Goal: Learn about a topic: Learn about a topic

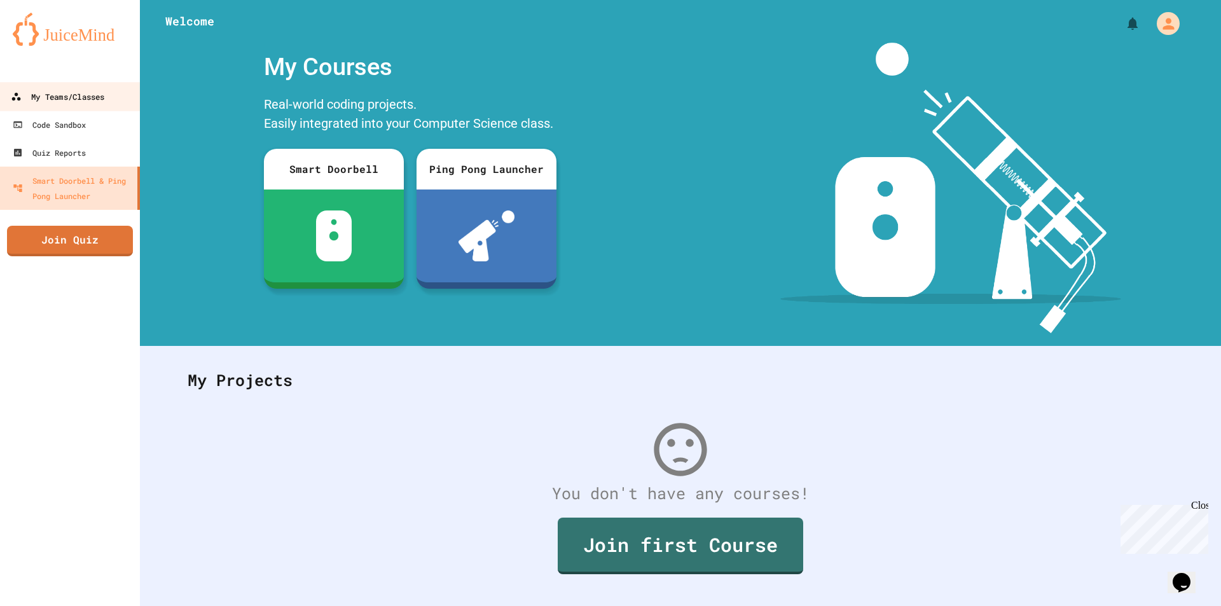
click at [72, 100] on div "My Teams/Classes" at bounding box center [57, 97] width 93 height 16
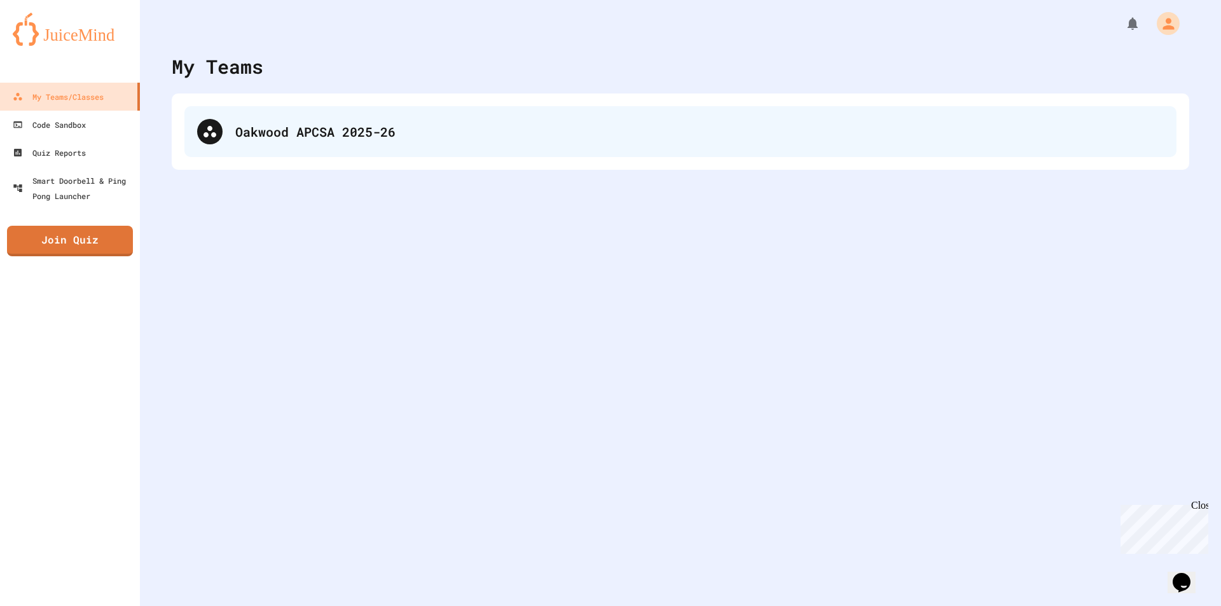
click at [253, 146] on div "Oakwood APCSA 2025-26" at bounding box center [680, 131] width 992 height 51
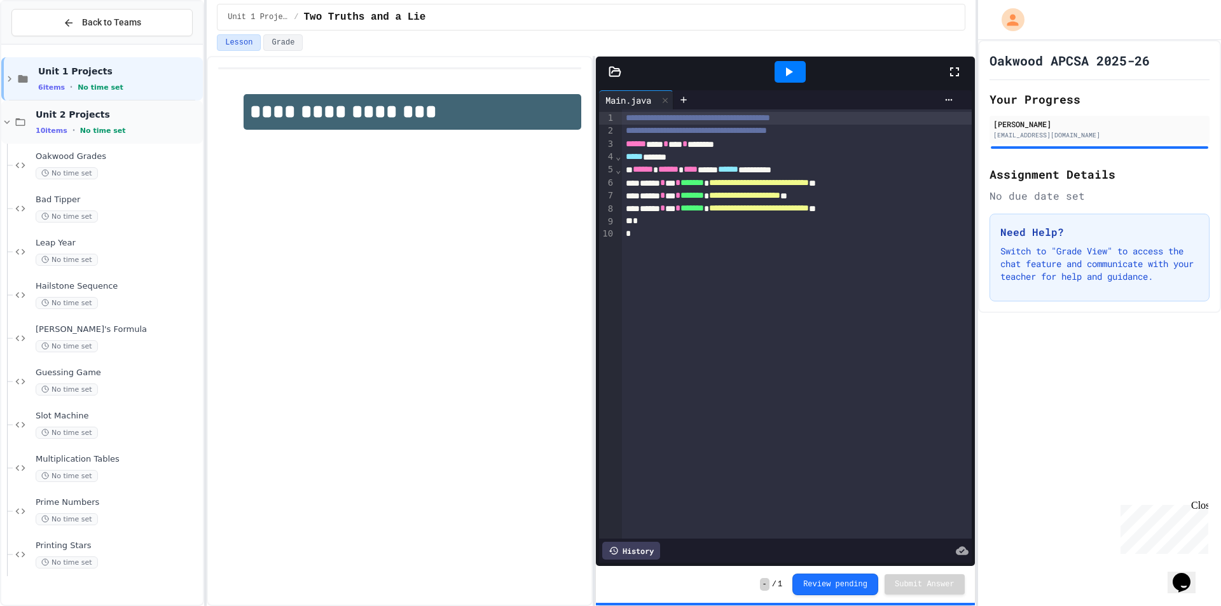
click at [50, 121] on div "Unit 2 Projects 10 items • No time set" at bounding box center [118, 122] width 165 height 27
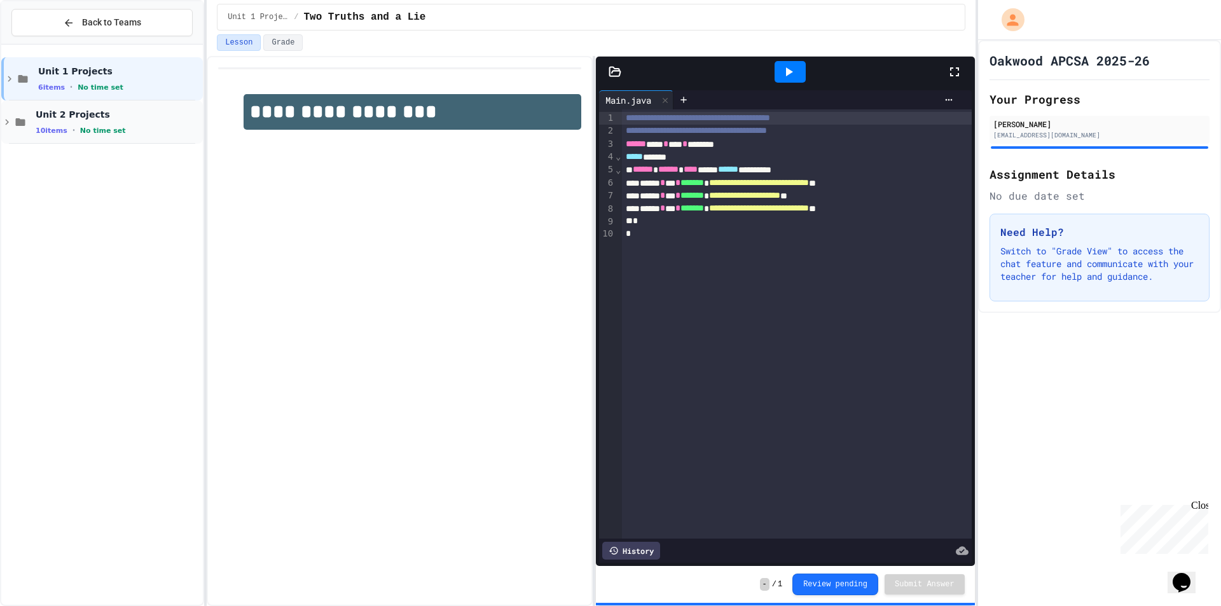
click at [96, 137] on div "Unit 2 Projects 10 items • No time set" at bounding box center [102, 121] width 202 height 43
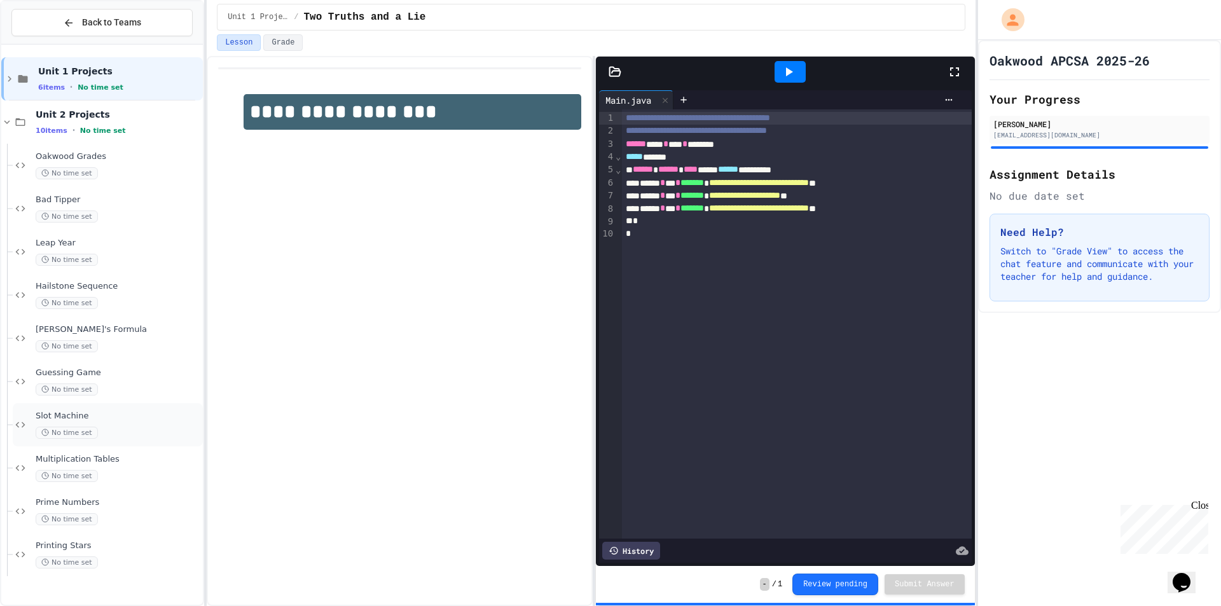
click at [107, 415] on span "Slot Machine" at bounding box center [118, 416] width 165 height 11
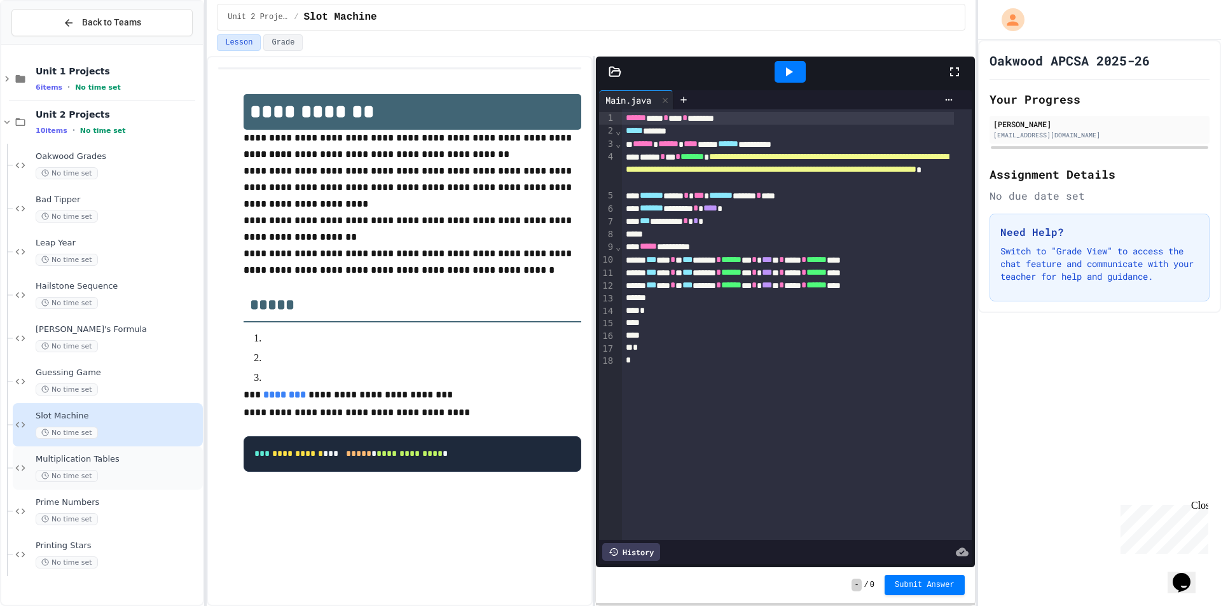
click at [110, 450] on div "Multiplication Tables No time set" at bounding box center [108, 467] width 190 height 43
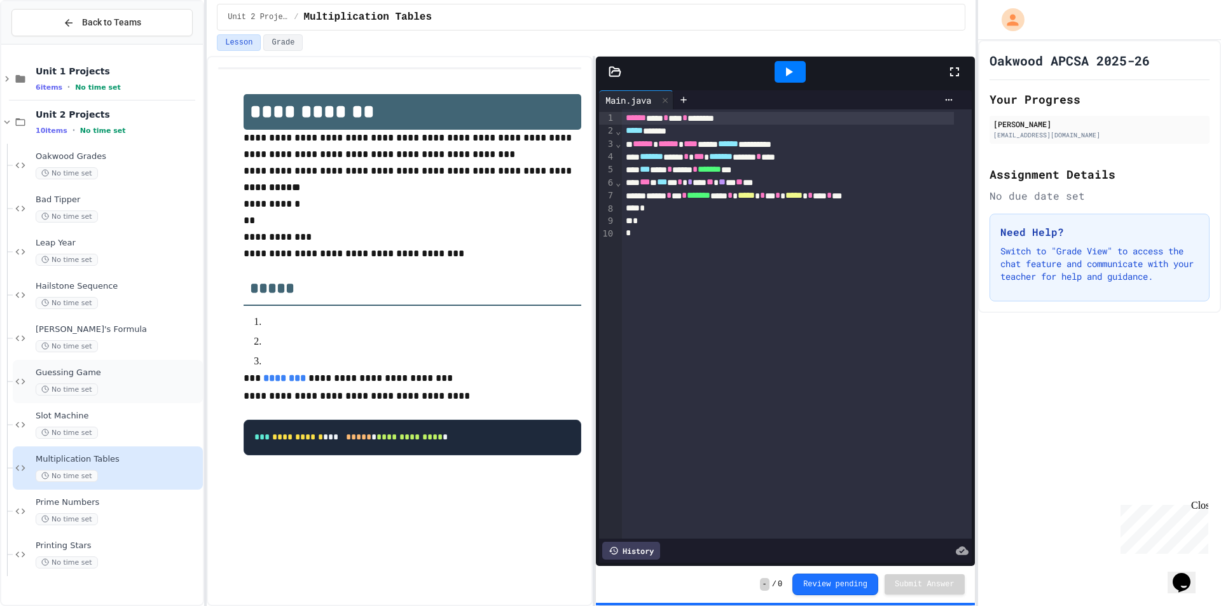
click at [109, 396] on div "Guessing Game No time set" at bounding box center [108, 381] width 190 height 43
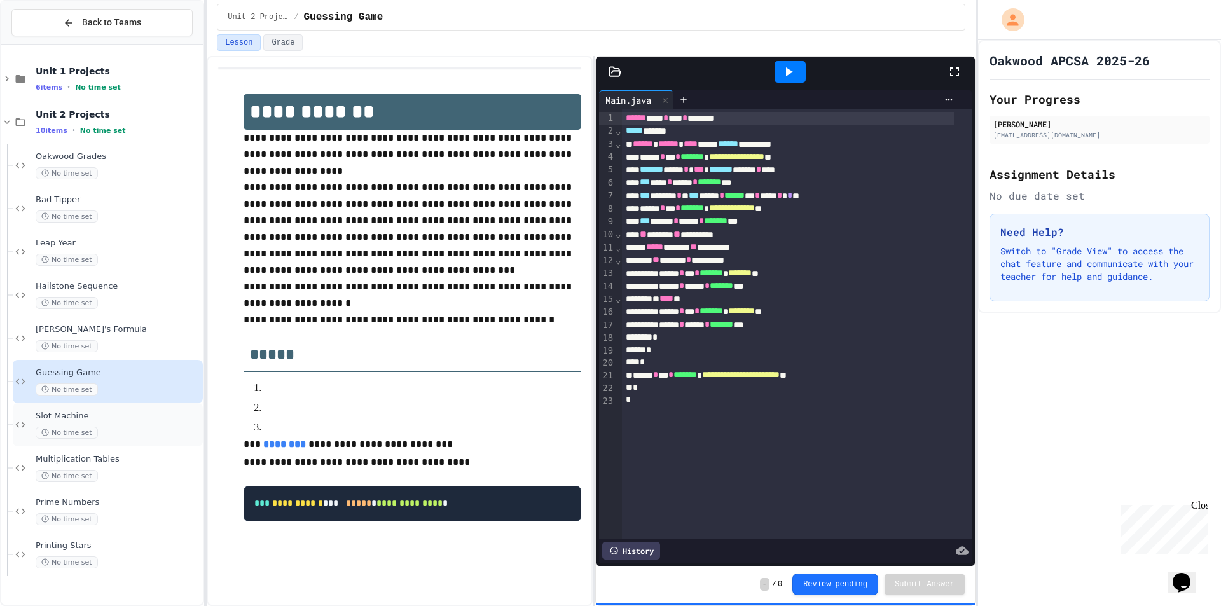
click at [110, 410] on div "Slot Machine No time set" at bounding box center [108, 424] width 190 height 43
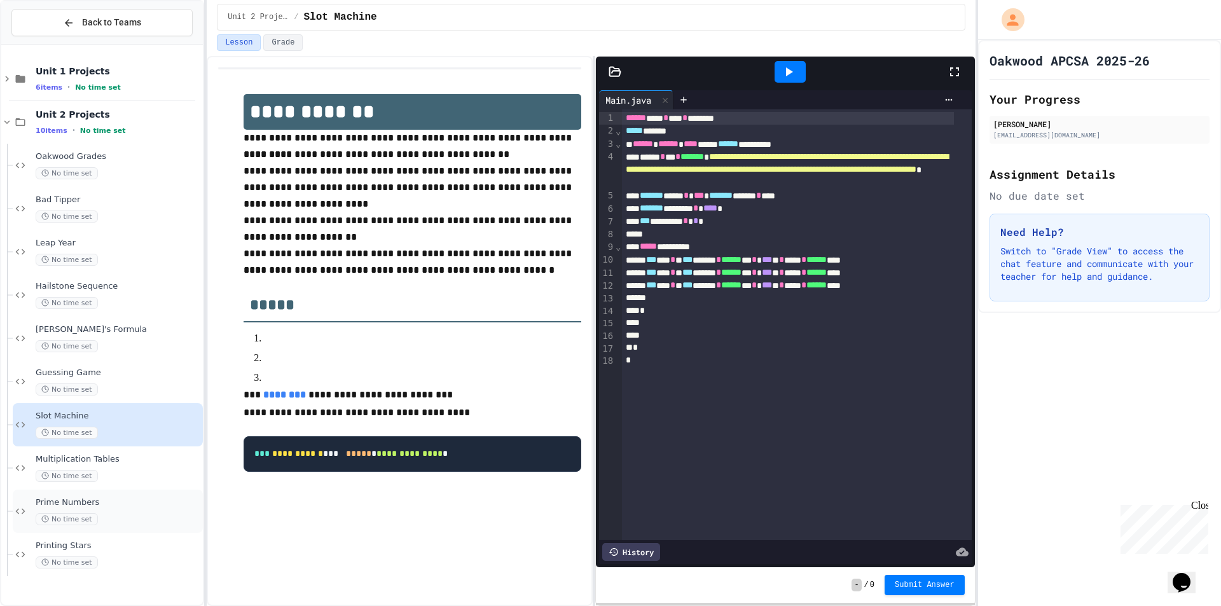
click at [147, 501] on span "Prime Numbers" at bounding box center [118, 502] width 165 height 11
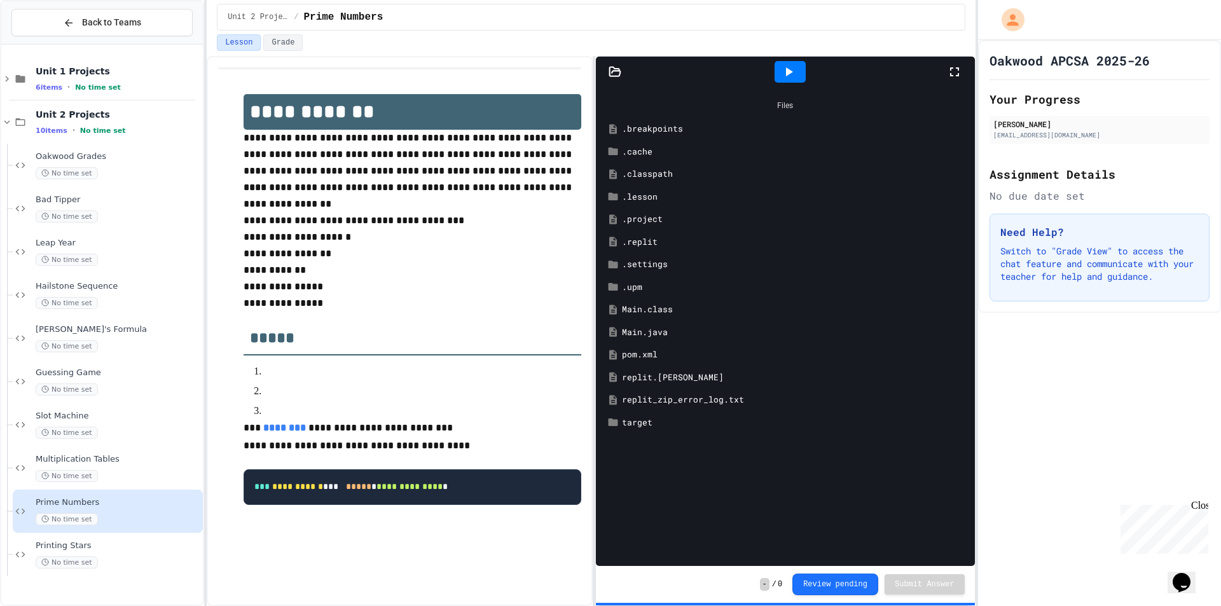
click at [790, 64] on div at bounding box center [790, 72] width 31 height 22
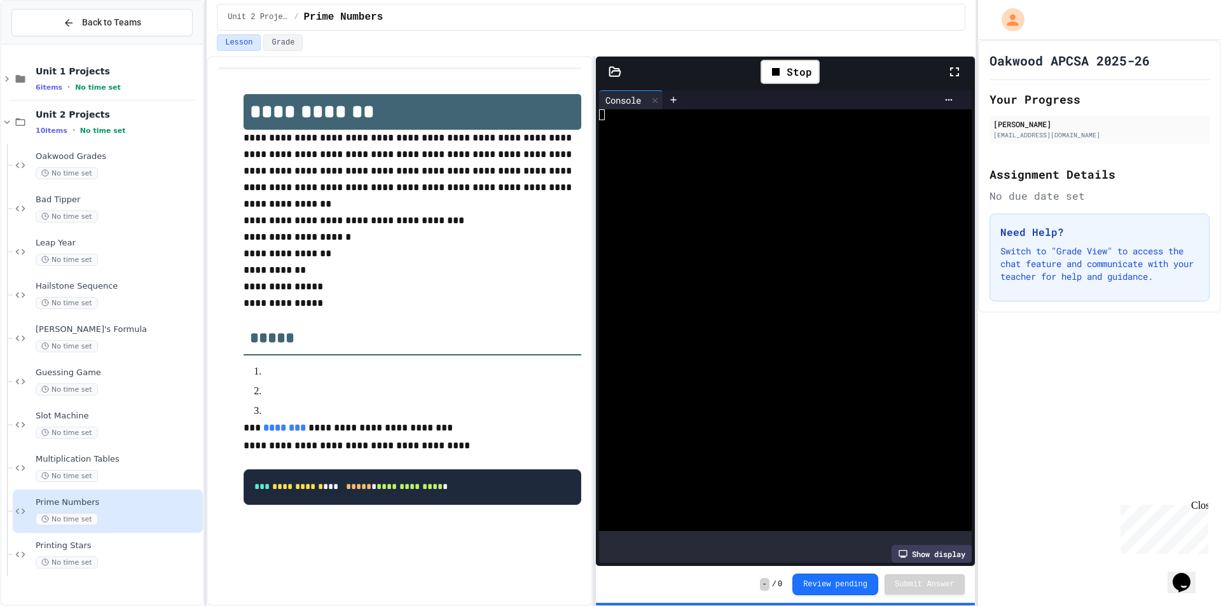
click at [707, 123] on div at bounding box center [773, 125] width 349 height 11
click at [653, 93] on div at bounding box center [654, 100] width 15 height 18
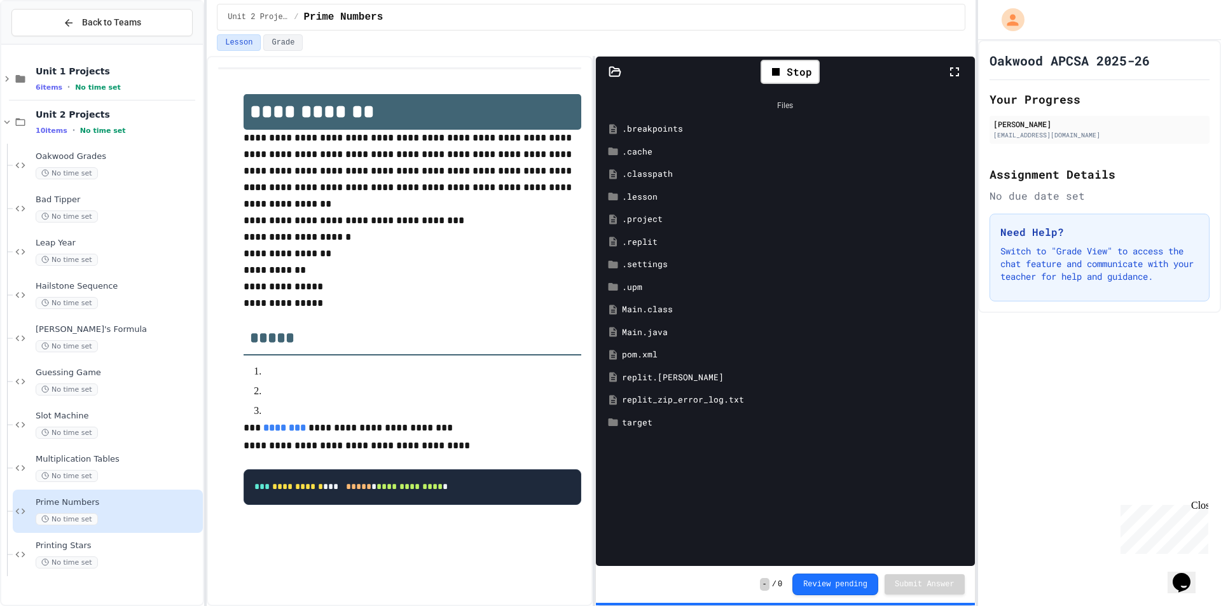
click at [643, 326] on div "Main.java" at bounding box center [794, 332] width 345 height 13
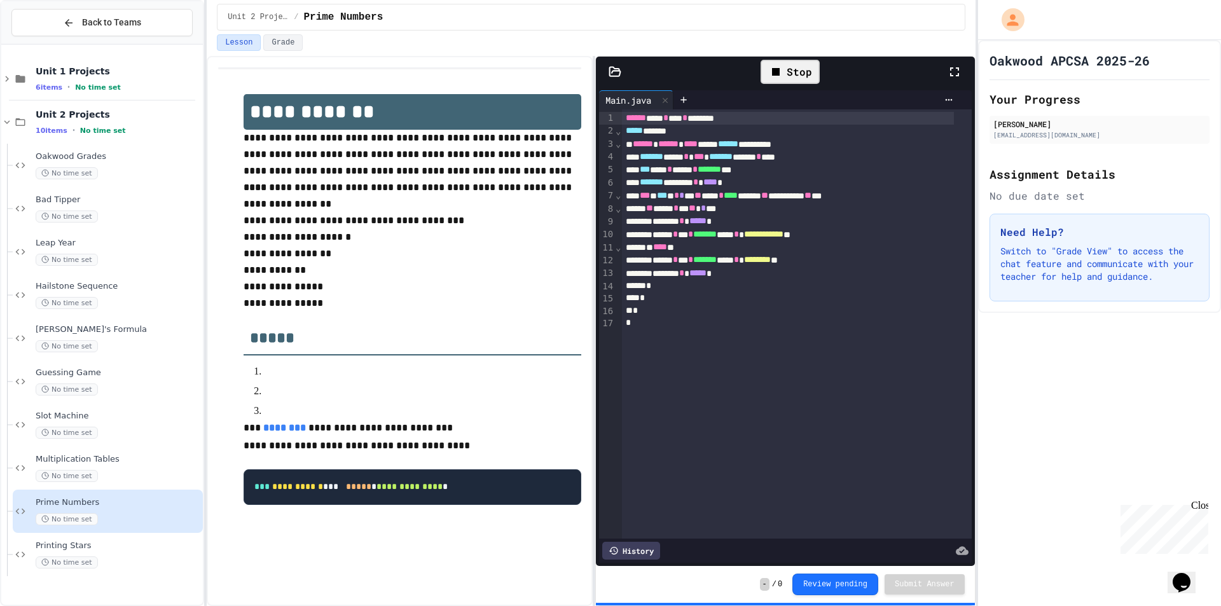
click at [769, 72] on icon at bounding box center [775, 71] width 15 height 15
click at [770, 72] on div at bounding box center [790, 72] width 44 height 34
click at [142, 544] on span "Printing Stars" at bounding box center [118, 546] width 165 height 11
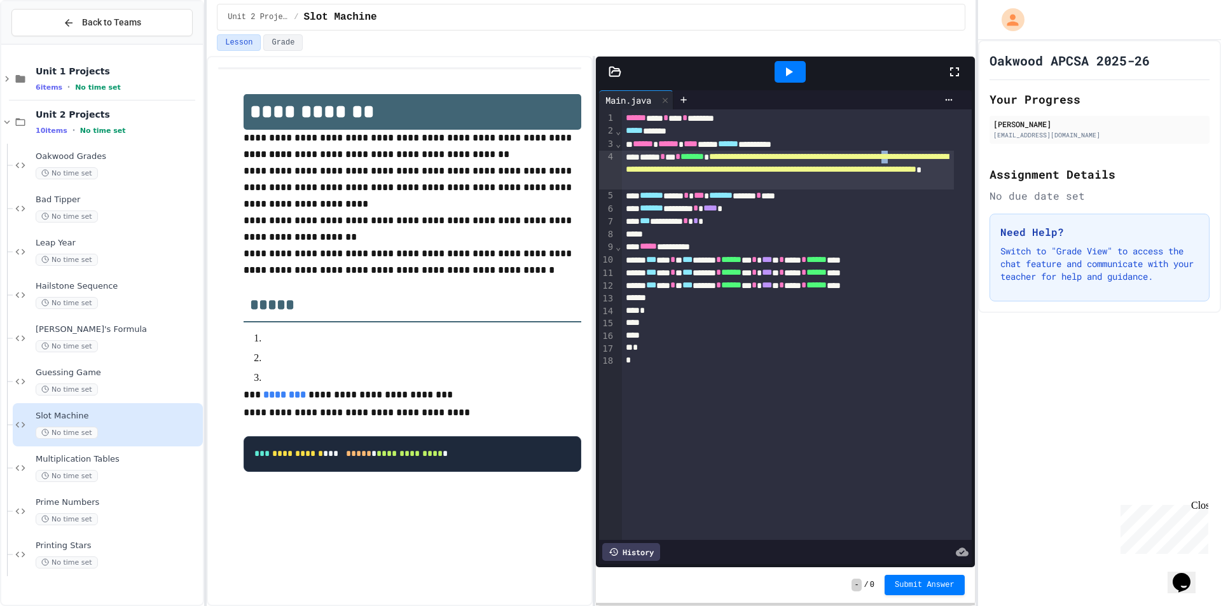
drag, startPoint x: 697, startPoint y: 173, endPoint x: 707, endPoint y: 170, distance: 10.7
click at [707, 170] on span "**********" at bounding box center [787, 163] width 322 height 22
click at [841, 317] on div at bounding box center [788, 323] width 332 height 13
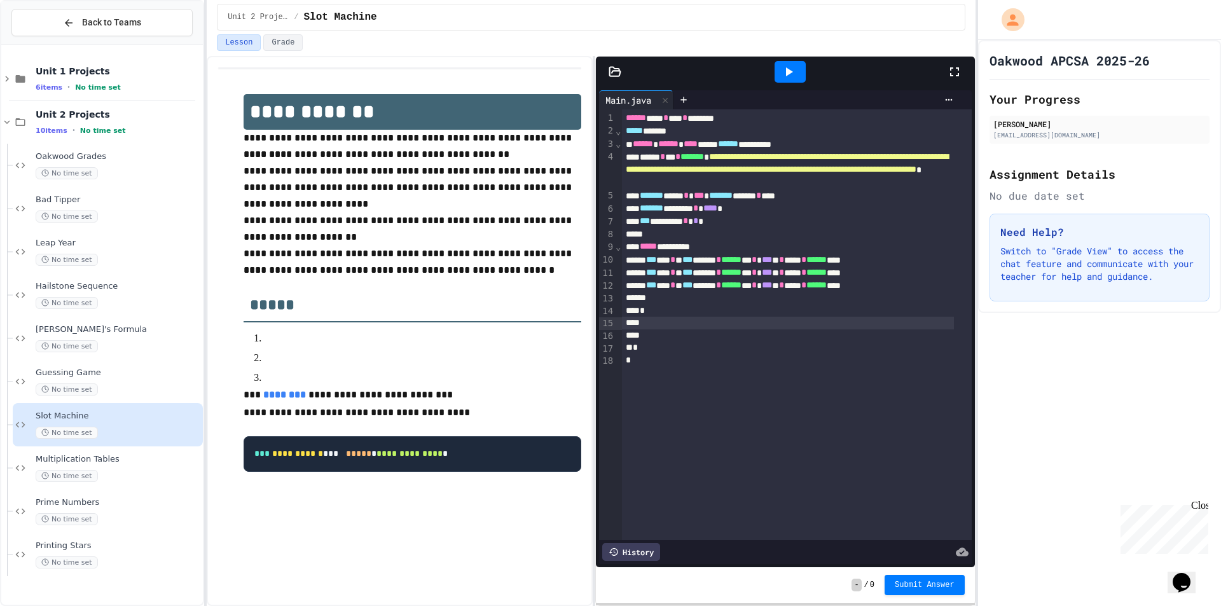
click at [924, 286] on div "*** ** * * *** ******* * ****** ** * *** * * **** * ****** ****" at bounding box center [788, 285] width 332 height 13
click at [779, 236] on div at bounding box center [788, 234] width 332 height 13
click at [761, 308] on div at bounding box center [788, 311] width 332 height 13
click at [760, 294] on div at bounding box center [788, 298] width 332 height 13
click at [756, 227] on div "*** ******** * * *" at bounding box center [788, 221] width 332 height 13
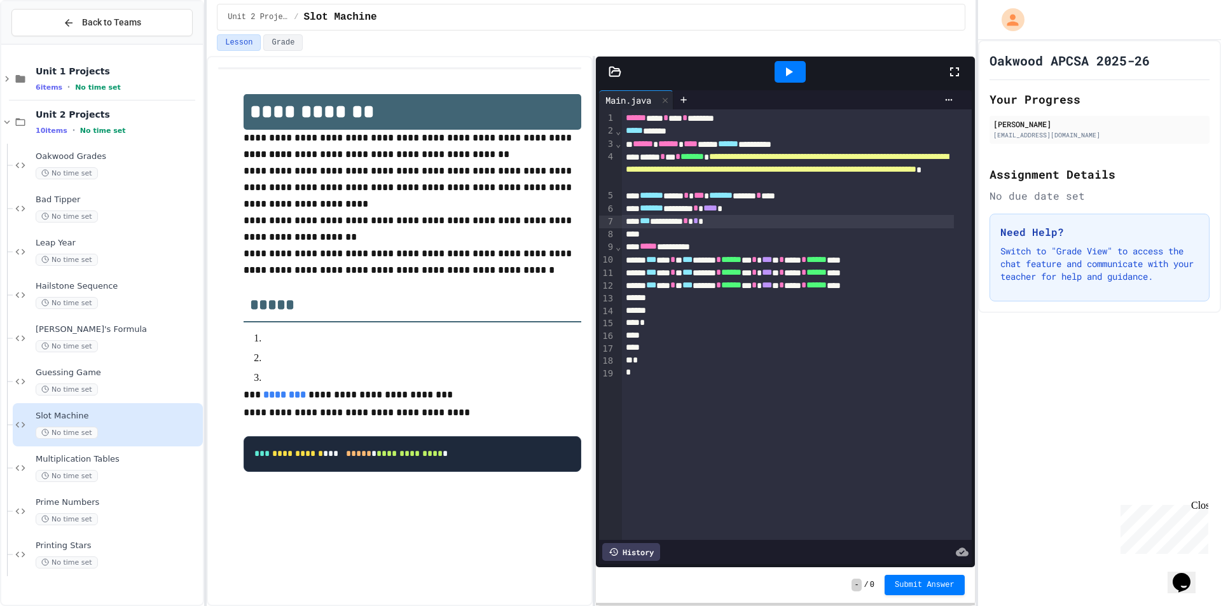
click at [754, 239] on div at bounding box center [788, 234] width 332 height 13
click at [727, 298] on div at bounding box center [788, 299] width 332 height 13
click at [704, 233] on div "*** **** * * *" at bounding box center [788, 234] width 332 height 13
click at [151, 382] on div "Guessing Game No time set" at bounding box center [118, 382] width 165 height 28
